Goal: Task Accomplishment & Management: Manage account settings

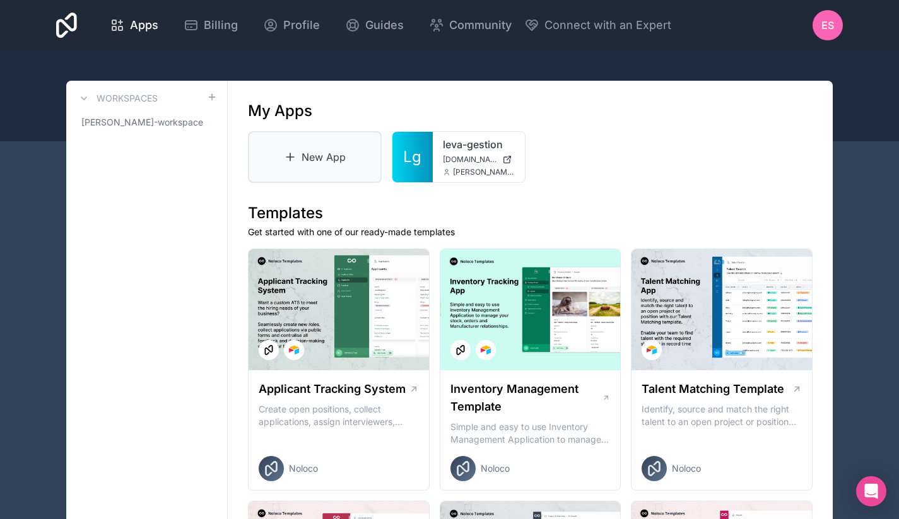
click at [343, 154] on link "New App" at bounding box center [315, 157] width 134 height 52
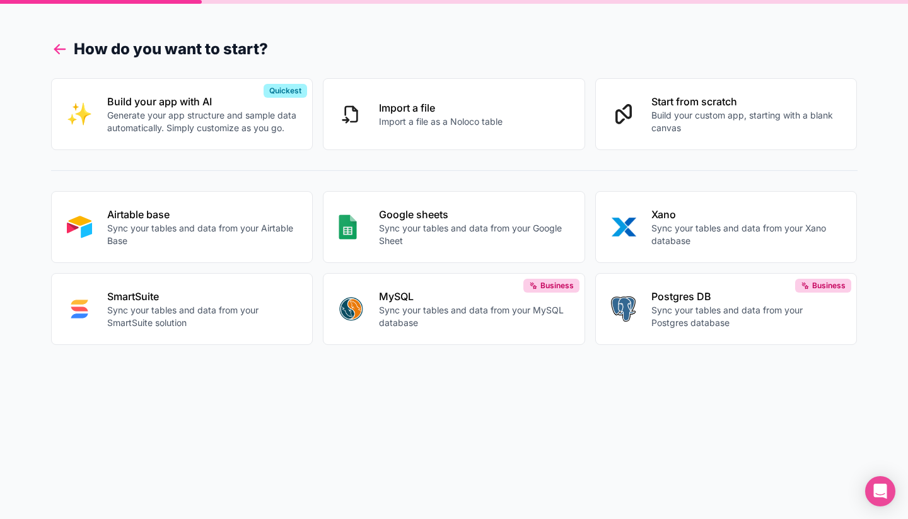
click at [54, 50] on icon at bounding box center [60, 49] width 18 height 18
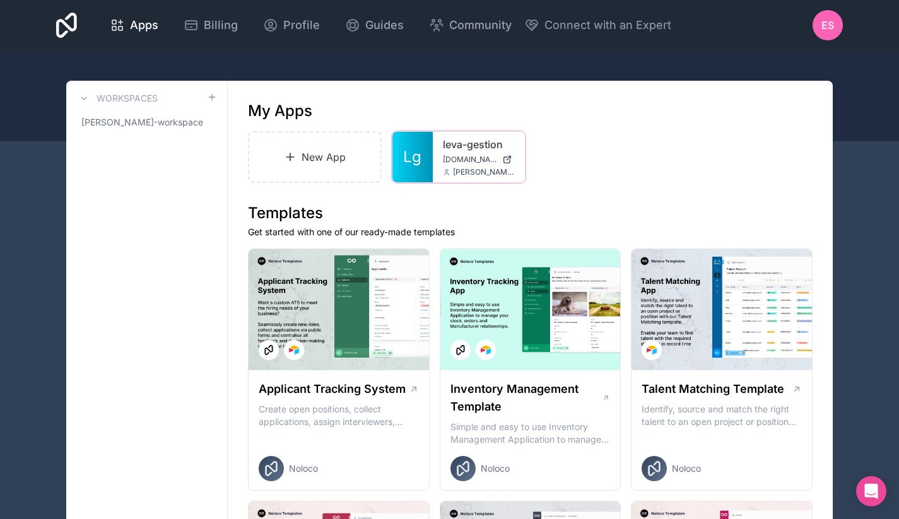
click at [448, 146] on link "leva-gestion" at bounding box center [479, 144] width 72 height 15
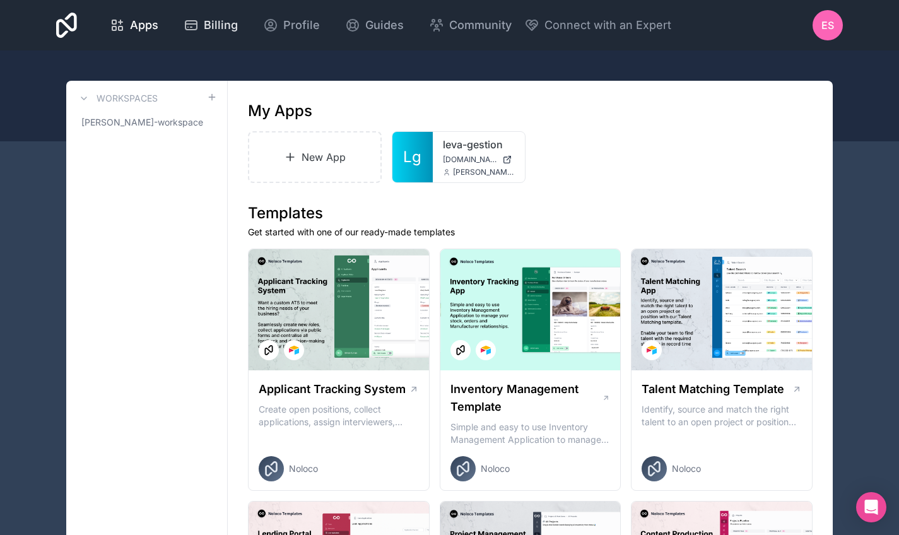
click at [238, 25] on span "Billing" at bounding box center [221, 25] width 34 height 18
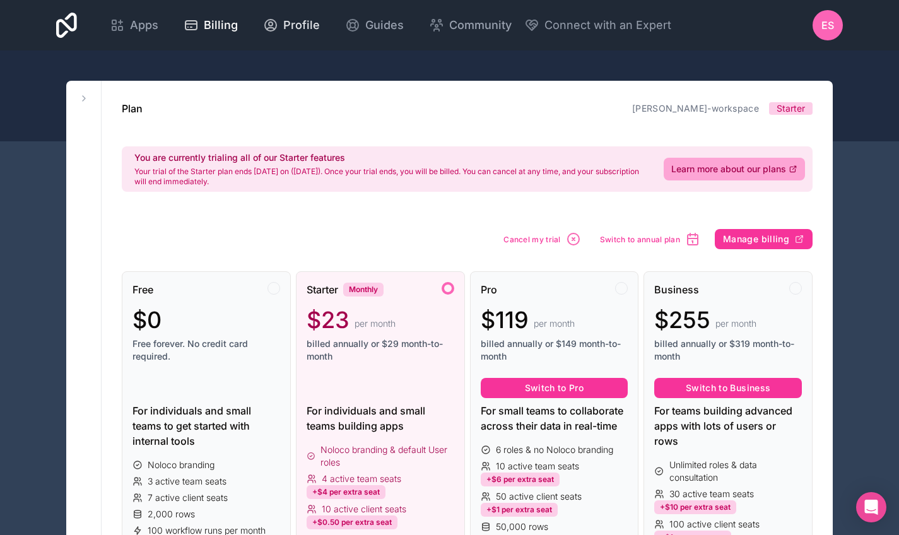
click at [320, 31] on span "Profile" at bounding box center [301, 25] width 37 height 18
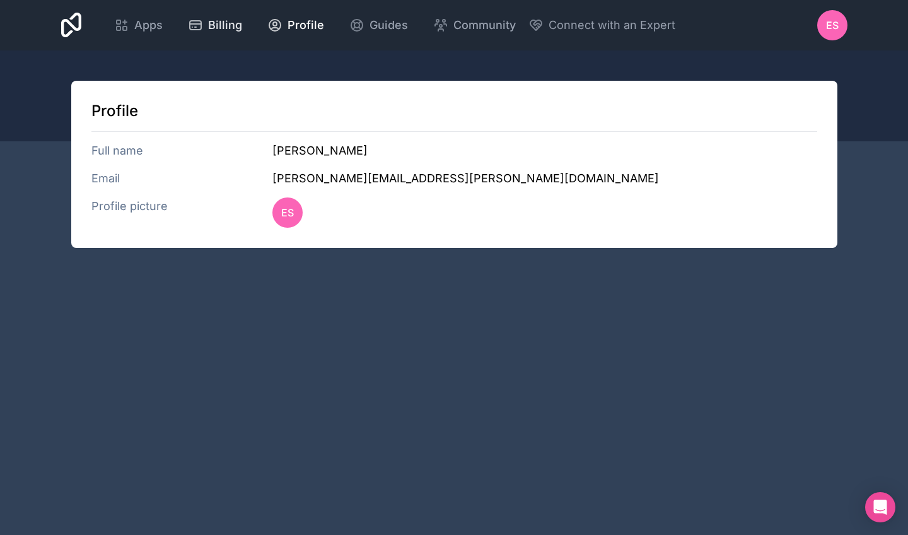
click at [252, 30] on link "Billing" at bounding box center [215, 25] width 74 height 28
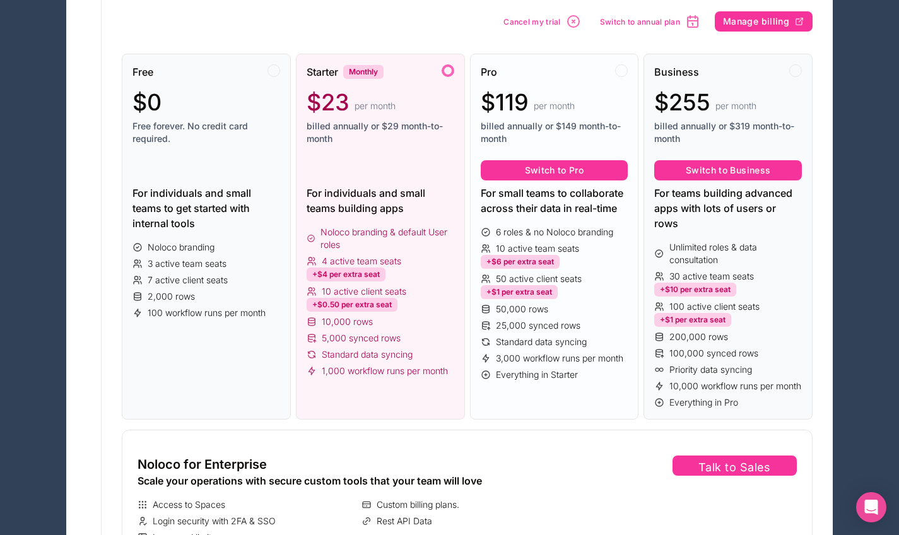
scroll to position [52, 0]
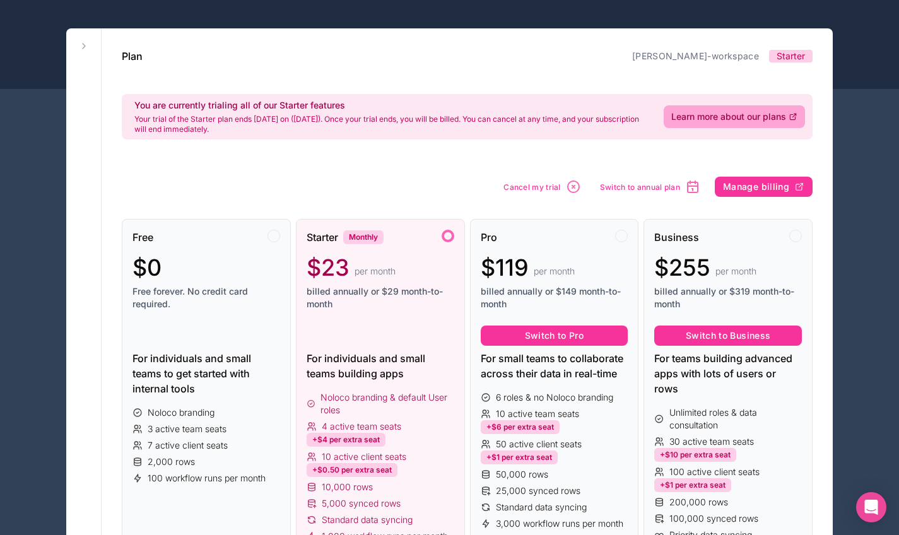
click at [543, 184] on span "Cancel my trial" at bounding box center [531, 186] width 57 height 9
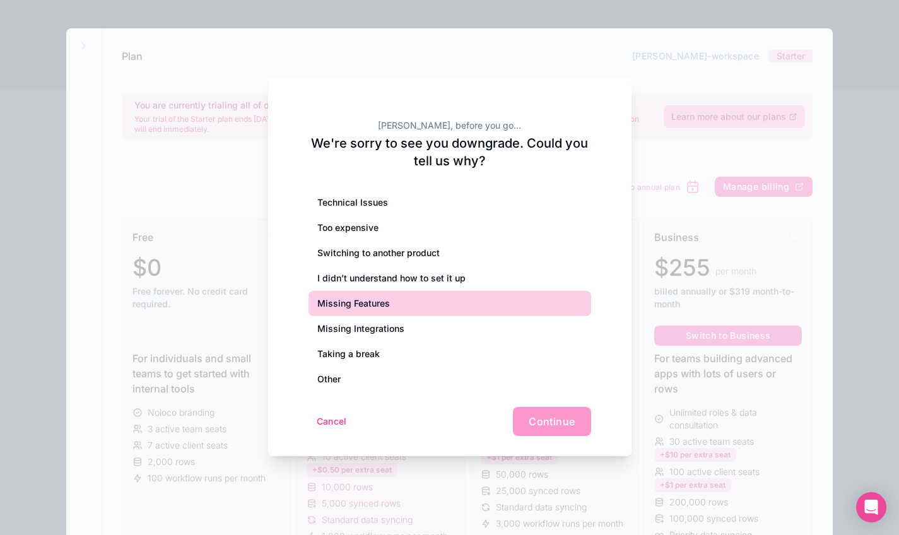
click at [380, 307] on div "Missing Features" at bounding box center [449, 303] width 283 height 25
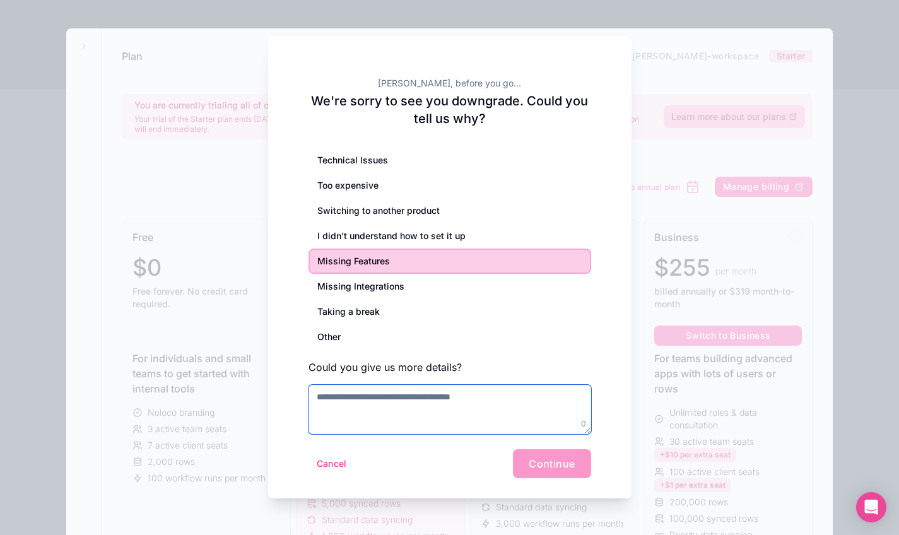
click at [543, 409] on textarea at bounding box center [449, 409] width 283 height 49
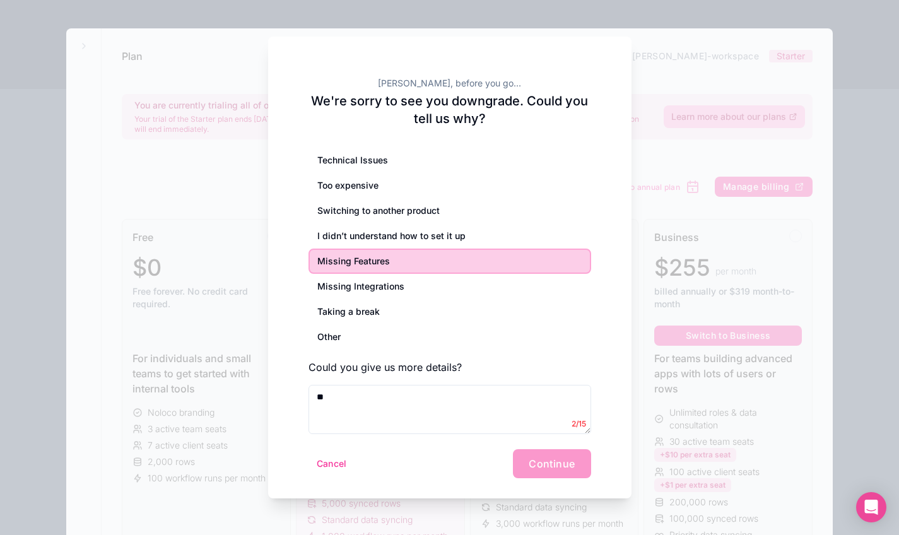
click at [466, 441] on form "Technical Issues Too expensive Switching to another product I didn’t understand…" at bounding box center [449, 313] width 283 height 331
click at [553, 470] on div "Cancel Continue" at bounding box center [449, 463] width 283 height 29
click at [477, 408] on textarea "**" at bounding box center [449, 409] width 283 height 49
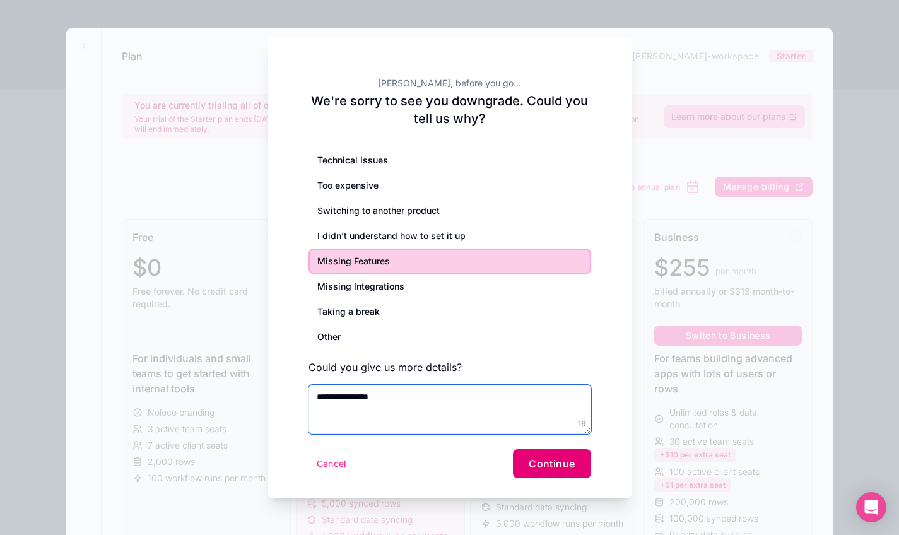
type textarea "**********"
click at [527, 467] on button "Continue" at bounding box center [552, 463] width 78 height 29
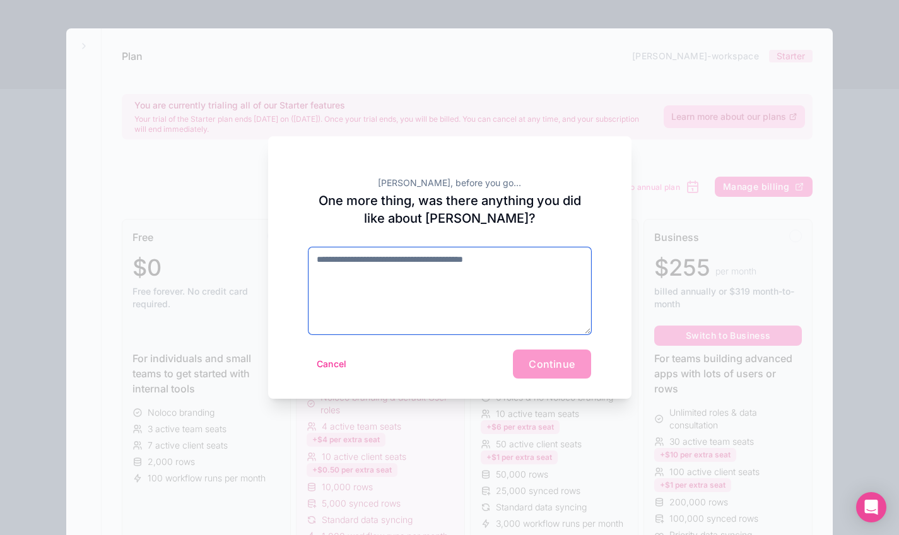
click at [529, 330] on textarea at bounding box center [449, 290] width 283 height 87
type textarea "***"
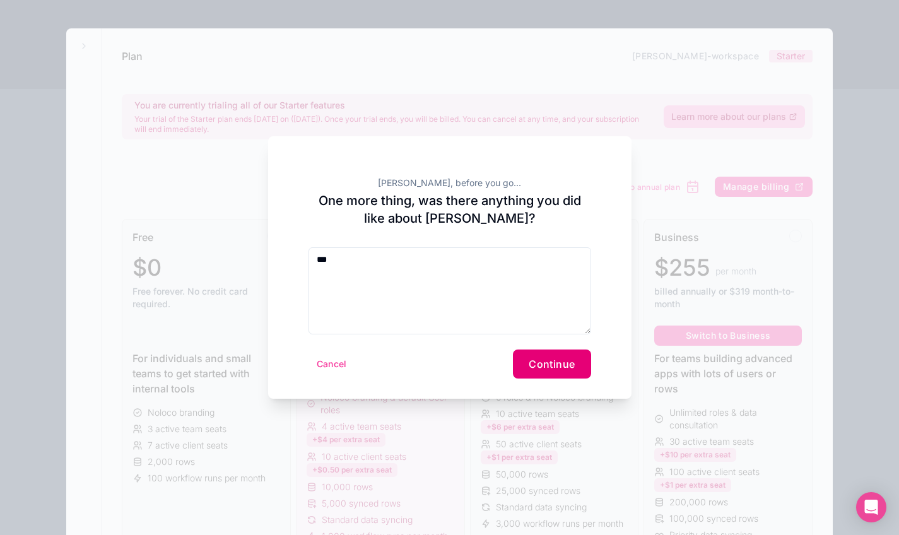
click at [568, 372] on button "Continue" at bounding box center [552, 363] width 78 height 29
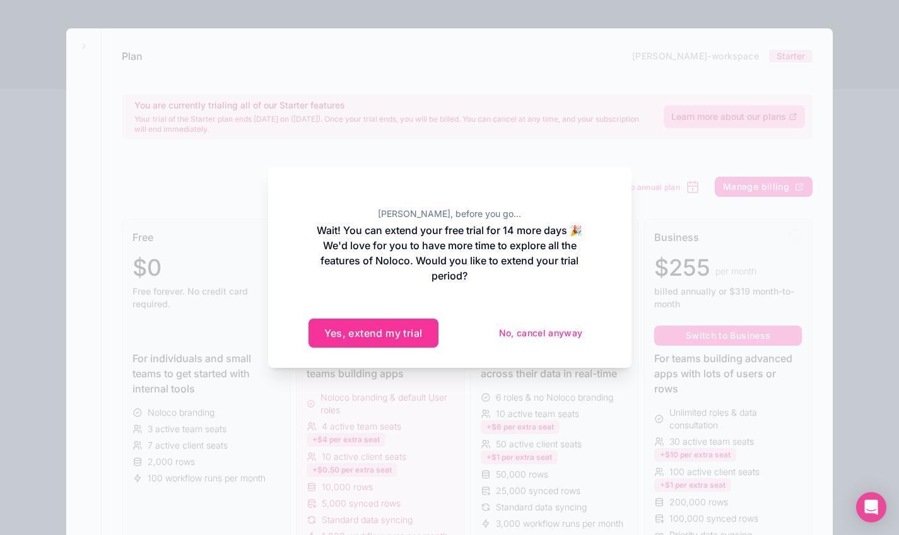
click at [562, 333] on button "No, cancel anyway" at bounding box center [541, 333] width 100 height 20
